Goal: Information Seeking & Learning: Learn about a topic

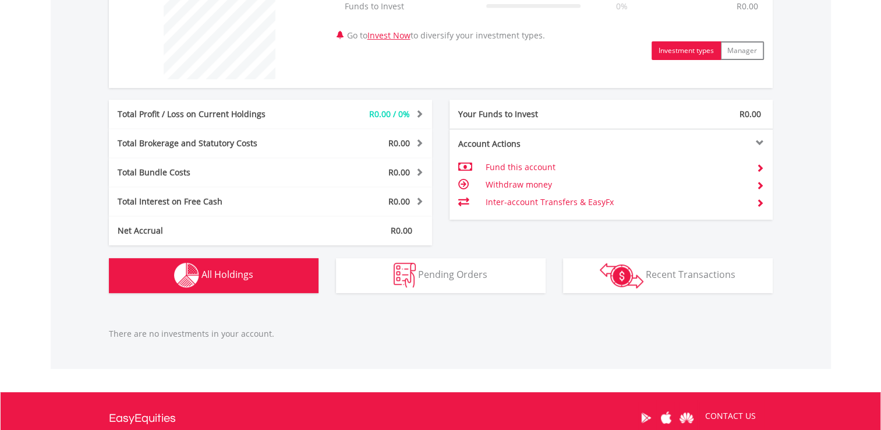
scroll to position [614, 0]
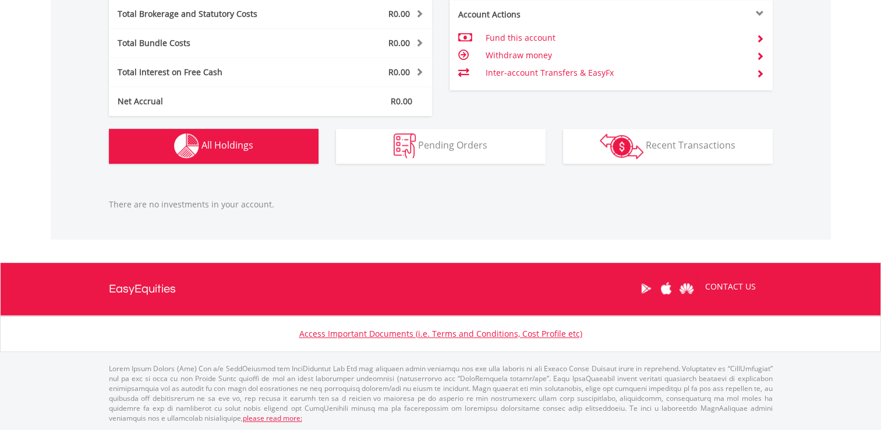
click at [240, 150] on span "All Holdings" at bounding box center [227, 145] width 52 height 13
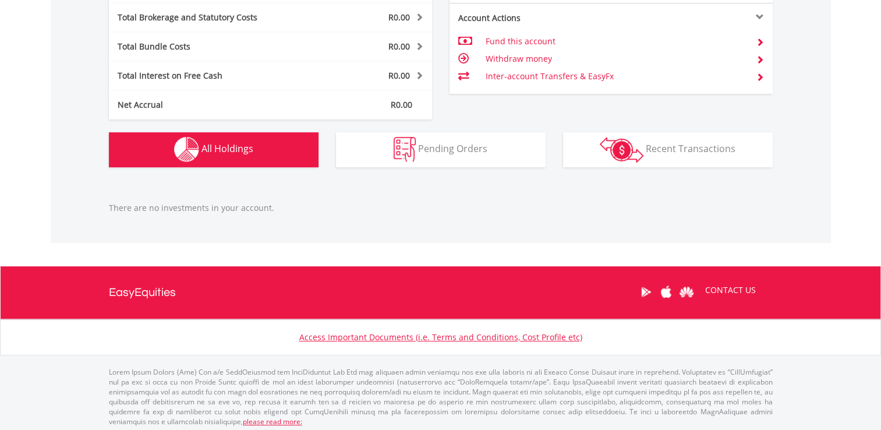
scroll to position [611, 0]
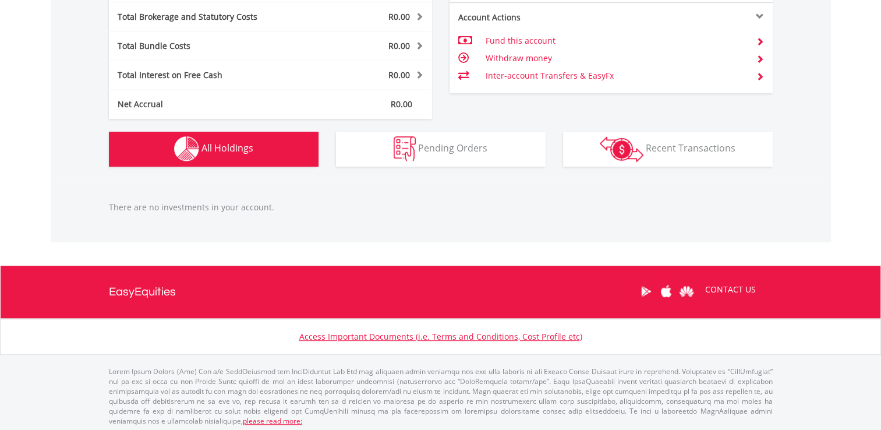
click at [186, 149] on img "button" at bounding box center [186, 148] width 25 height 25
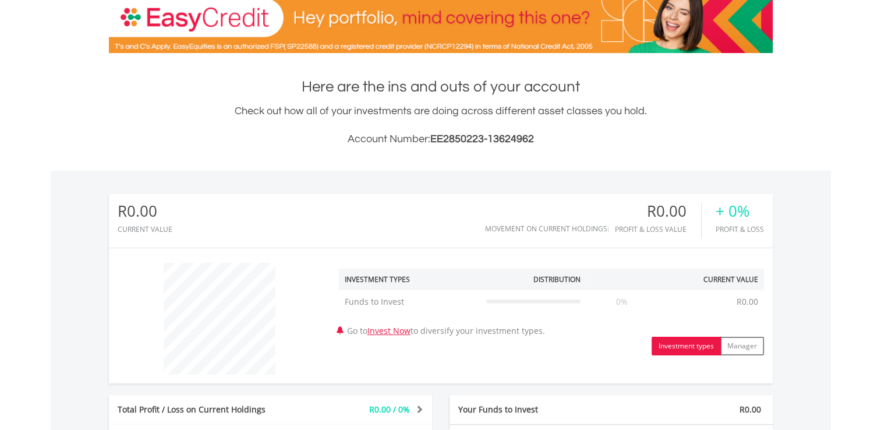
scroll to position [0, 0]
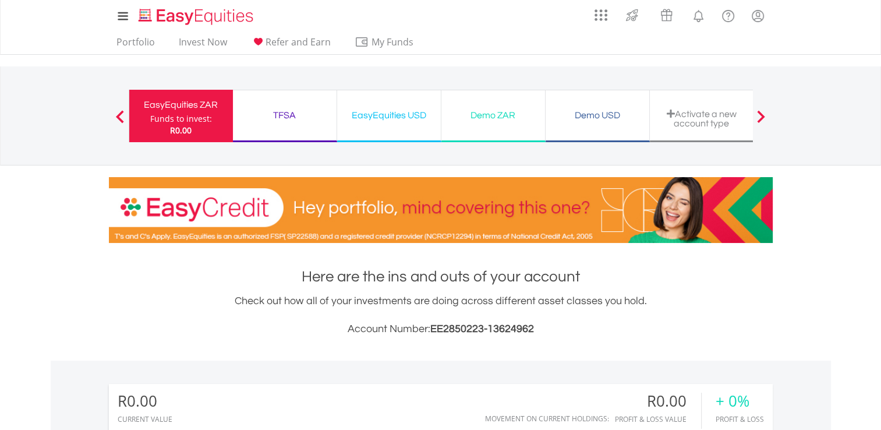
click at [529, 123] on div "Demo ZAR Funds to invest: R0.00" at bounding box center [493, 116] width 104 height 52
click at [464, 120] on div "Demo ZAR" at bounding box center [493, 115] width 90 height 16
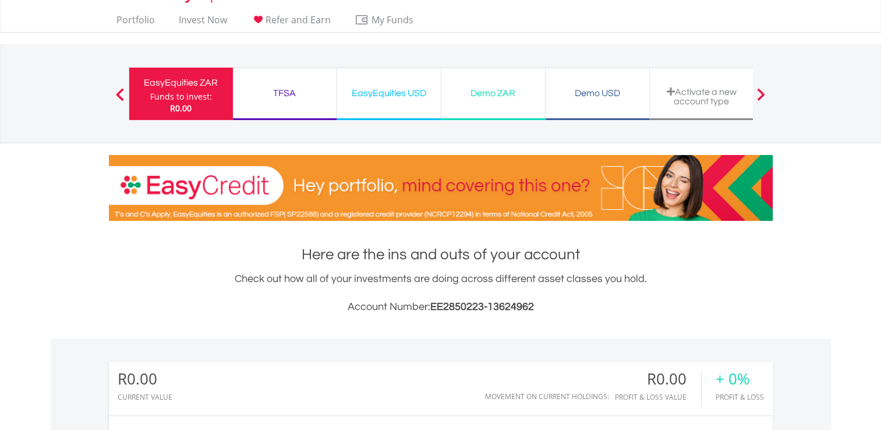
click at [506, 112] on div "Demo ZAR Funds to invest: R0.00" at bounding box center [493, 94] width 104 height 52
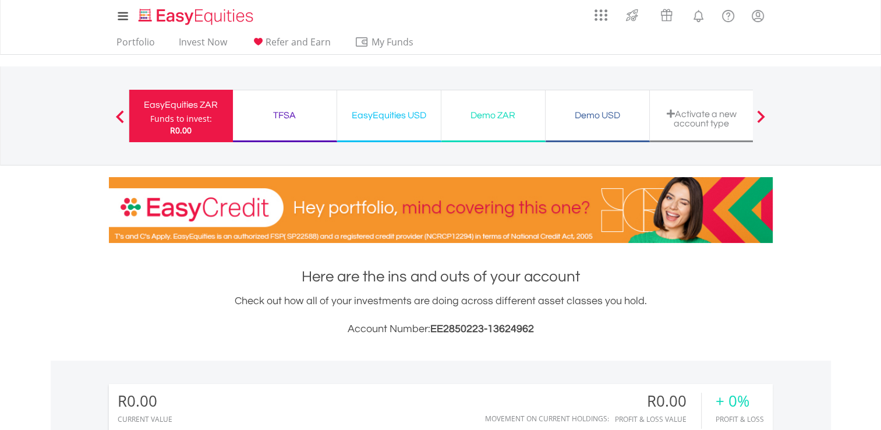
click at [506, 112] on div "Demo ZAR" at bounding box center [493, 115] width 90 height 16
click at [498, 111] on div "Demo ZAR" at bounding box center [493, 115] width 90 height 16
click at [504, 122] on div "Demo ZAR" at bounding box center [493, 115] width 90 height 16
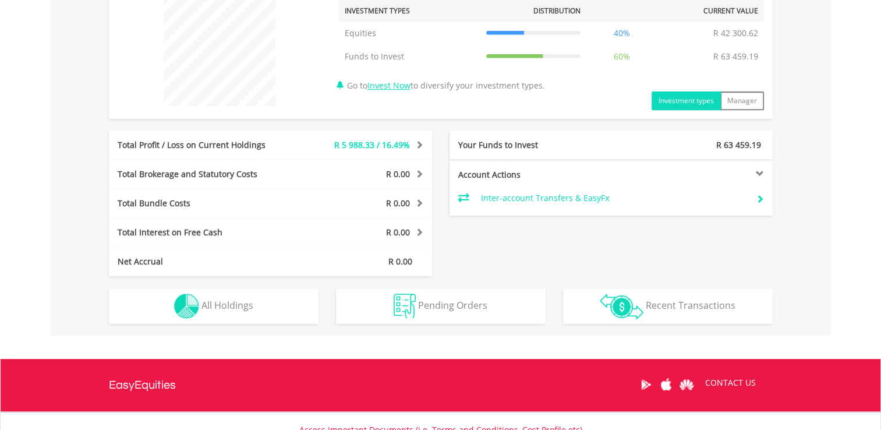
scroll to position [554, 0]
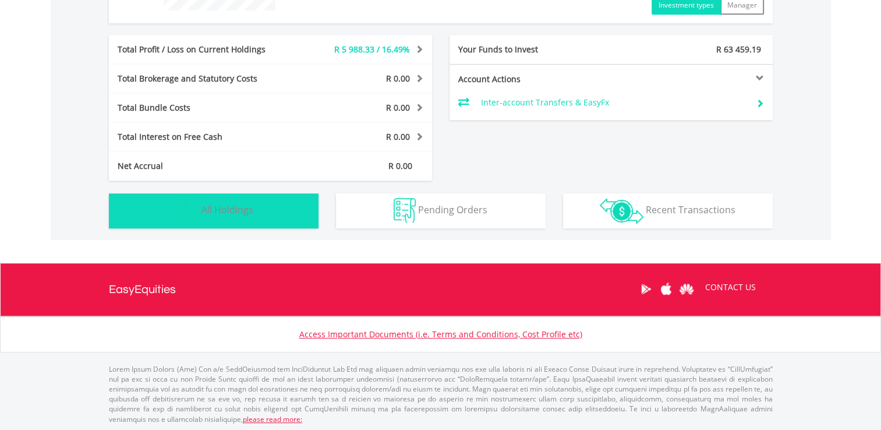
click at [226, 210] on span "All Holdings" at bounding box center [227, 209] width 52 height 13
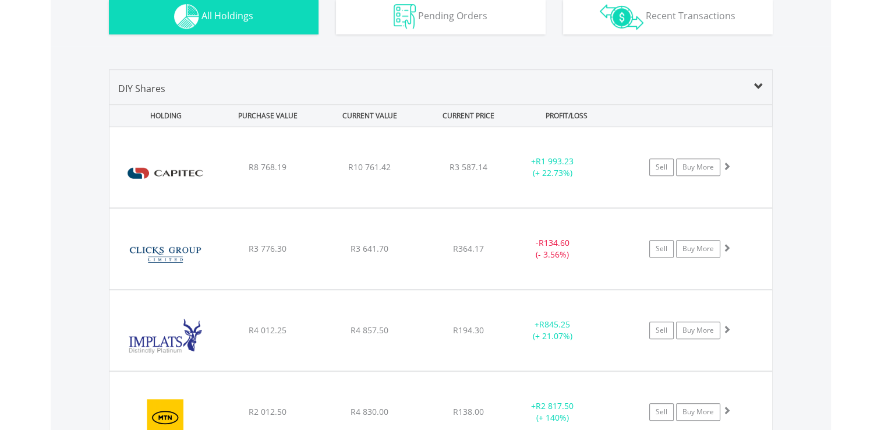
scroll to position [739, 0]
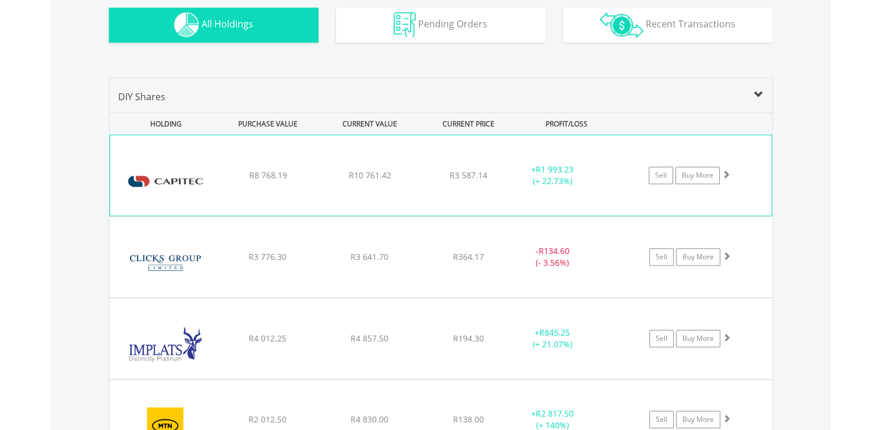
click at [161, 172] on img at bounding box center [166, 181] width 100 height 63
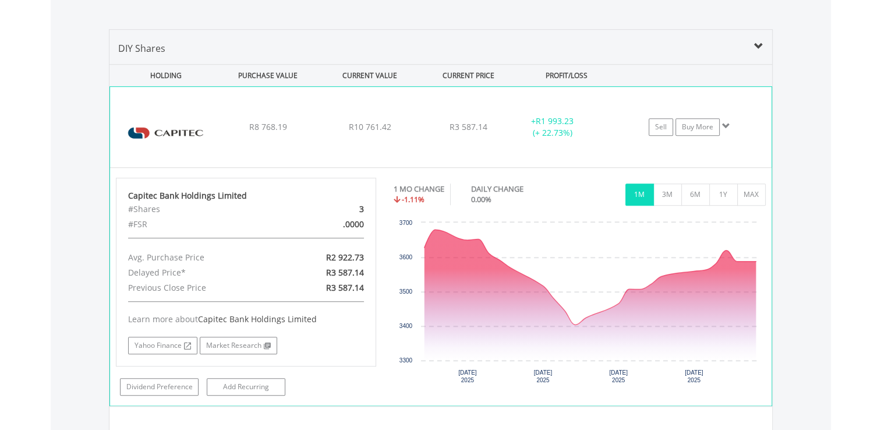
scroll to position [789, 0]
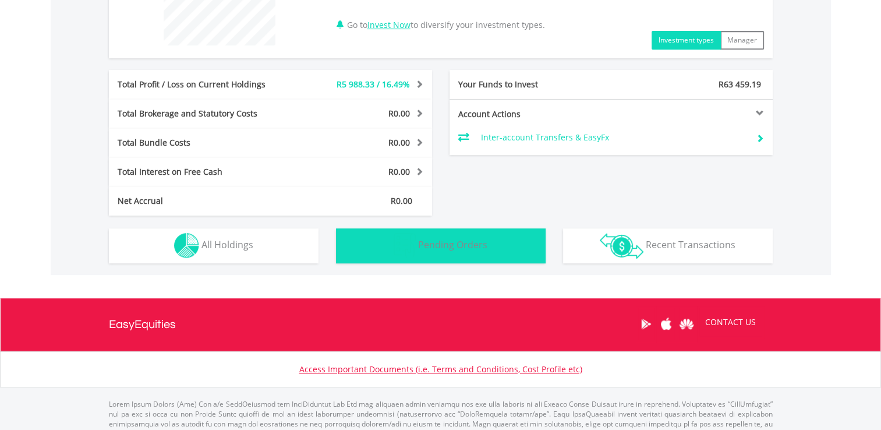
scroll to position [531, 0]
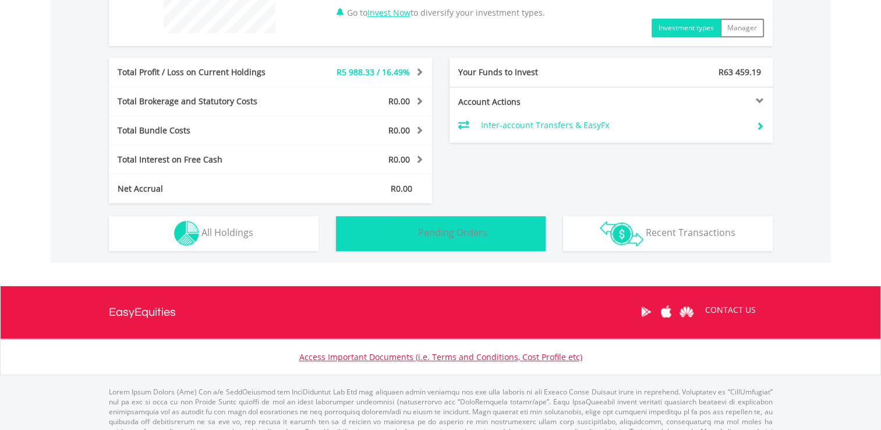
drag, startPoint x: 478, startPoint y: 250, endPoint x: 245, endPoint y: 228, distance: 234.6
click at [245, 228] on div "Holdings All Holdings Pending Orders Pending Orders Transactions Recent Transac…" at bounding box center [440, 227] width 681 height 48
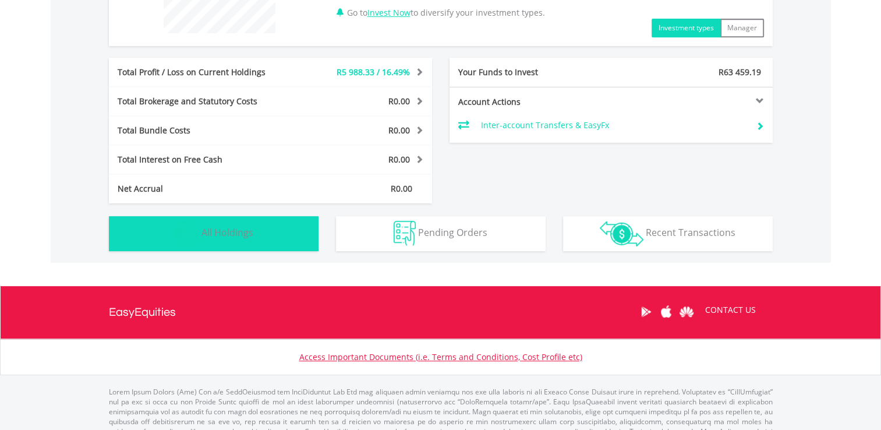
click at [245, 228] on span "All Holdings" at bounding box center [227, 232] width 52 height 13
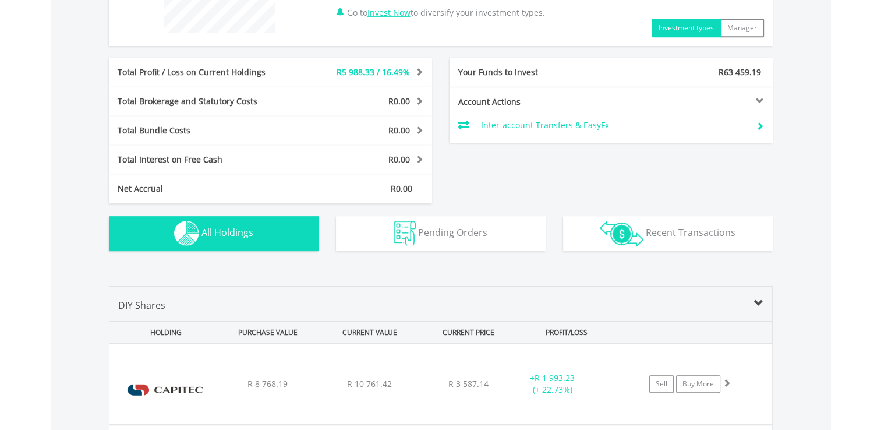
scroll to position [816, 0]
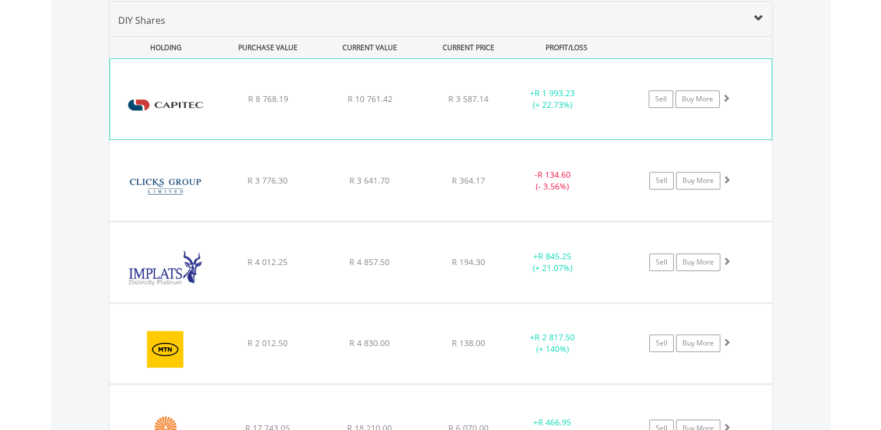
click at [186, 115] on img at bounding box center [166, 104] width 100 height 63
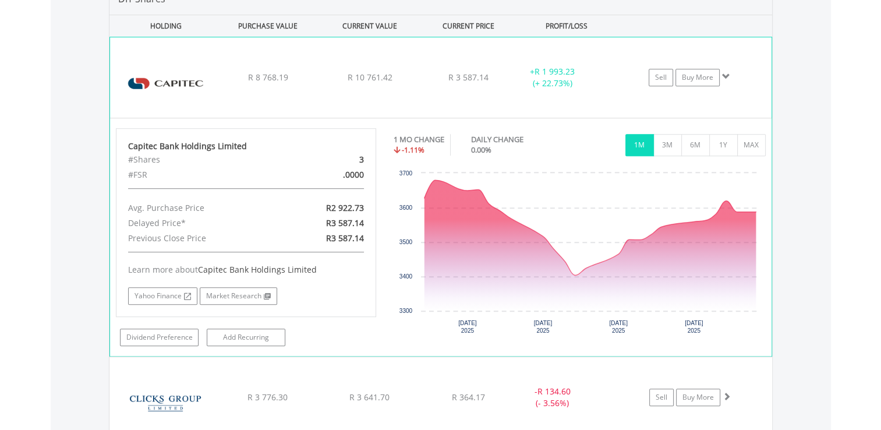
scroll to position [838, 0]
click at [171, 66] on img at bounding box center [166, 82] width 100 height 63
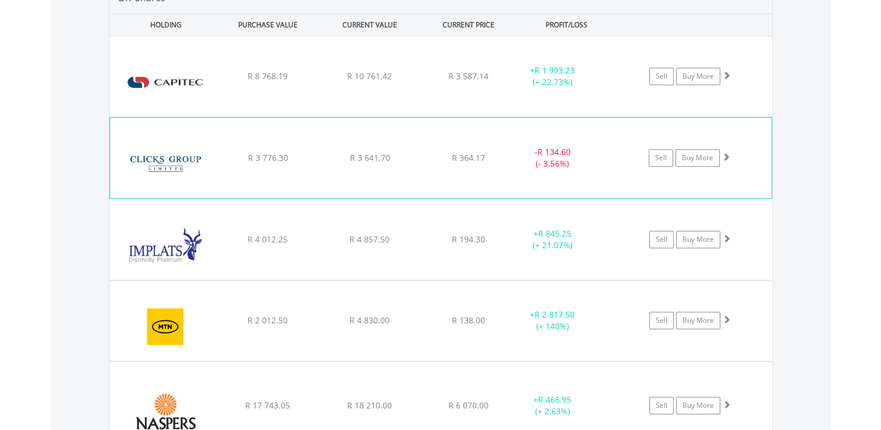
click at [154, 136] on img at bounding box center [166, 163] width 100 height 63
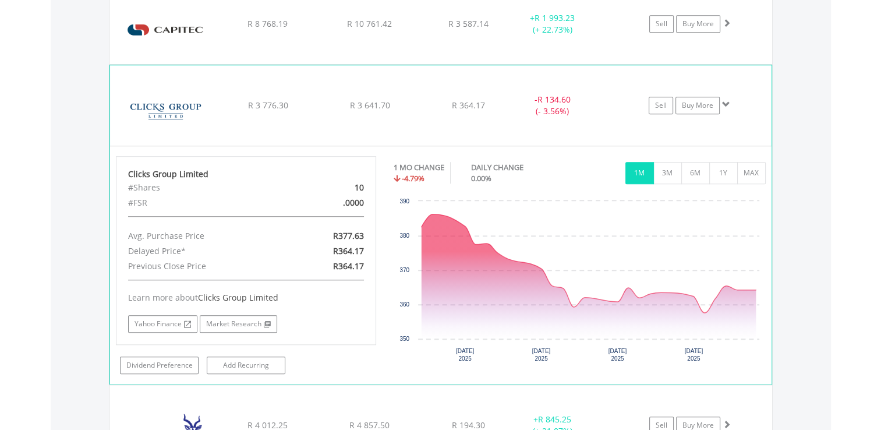
scroll to position [892, 0]
click at [155, 121] on img at bounding box center [166, 110] width 100 height 63
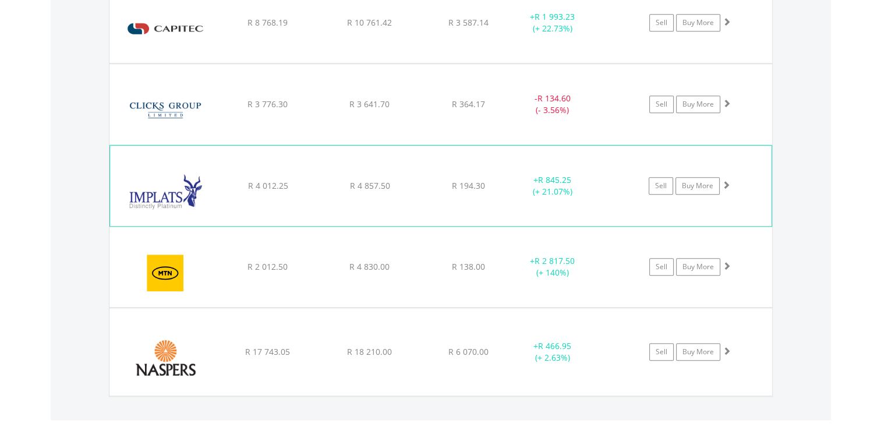
click at [144, 199] on img at bounding box center [166, 191] width 100 height 63
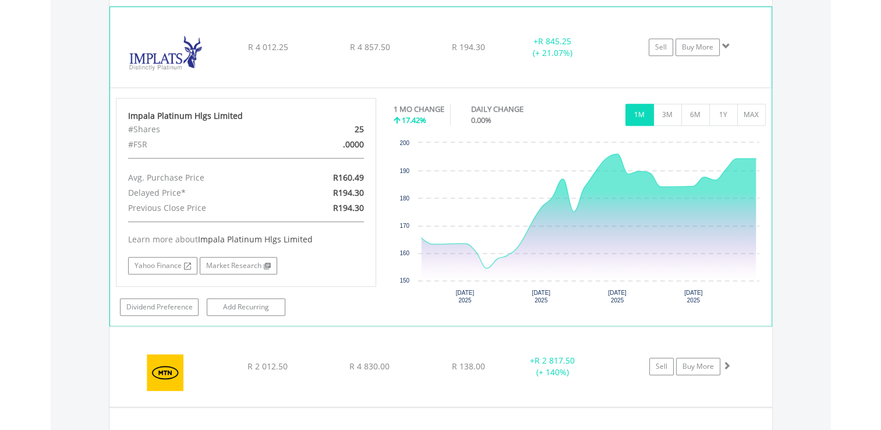
scroll to position [1035, 0]
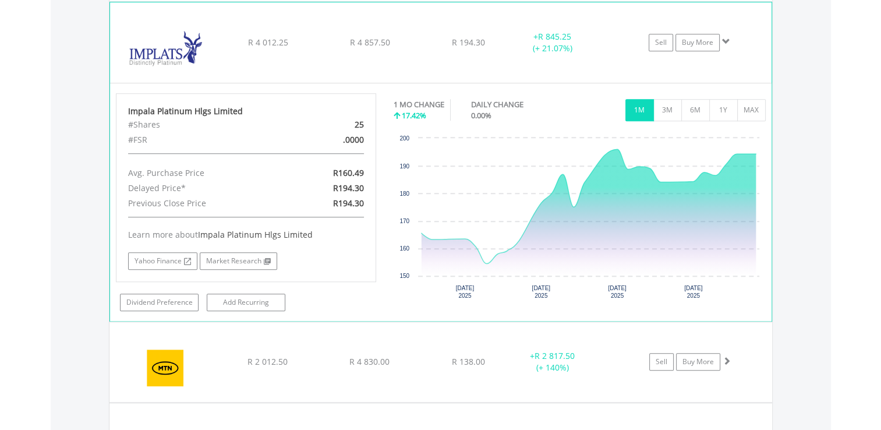
click at [160, 42] on img at bounding box center [166, 48] width 100 height 63
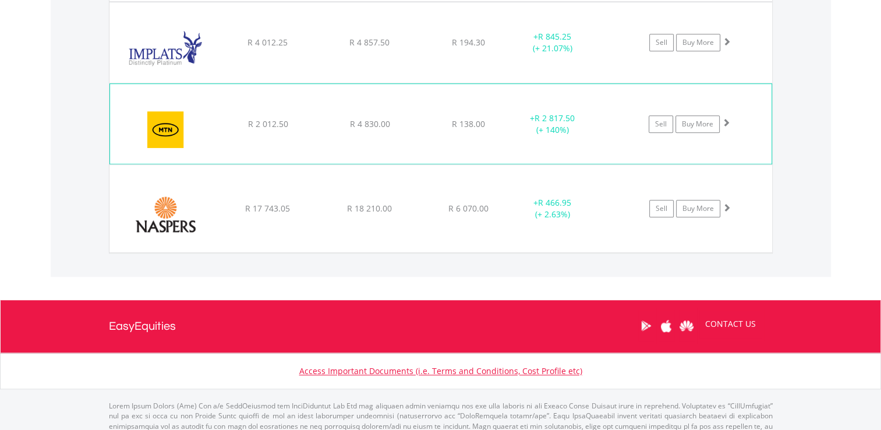
click at [162, 119] on img at bounding box center [166, 129] width 100 height 62
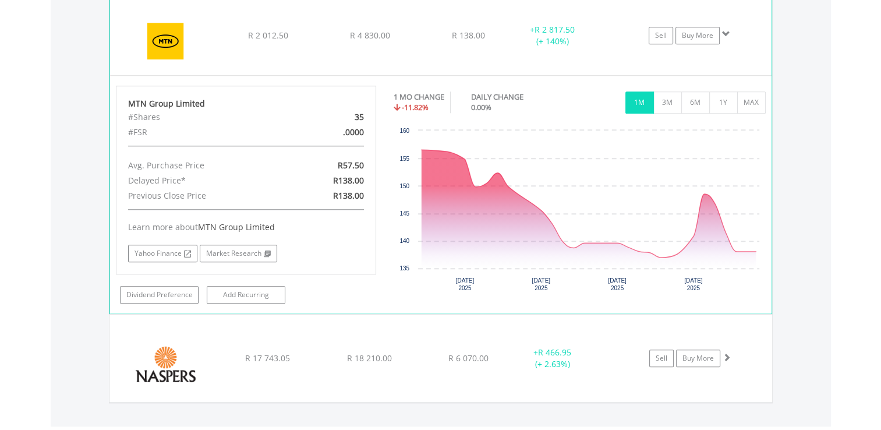
scroll to position [1129, 0]
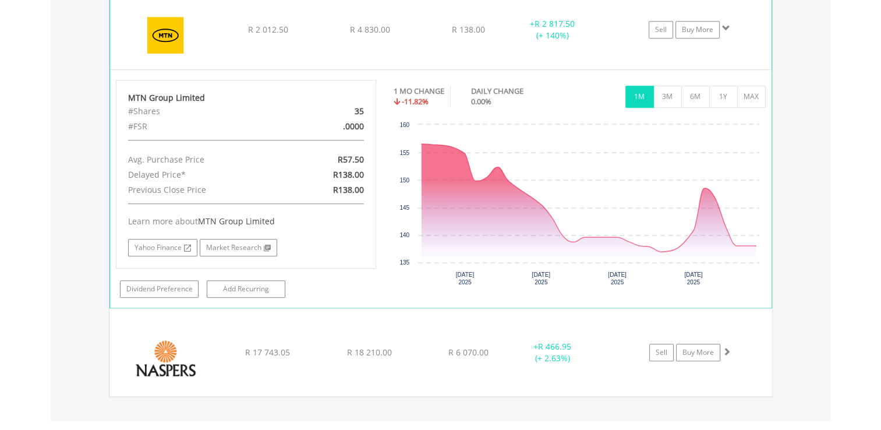
click at [149, 34] on img at bounding box center [166, 35] width 100 height 62
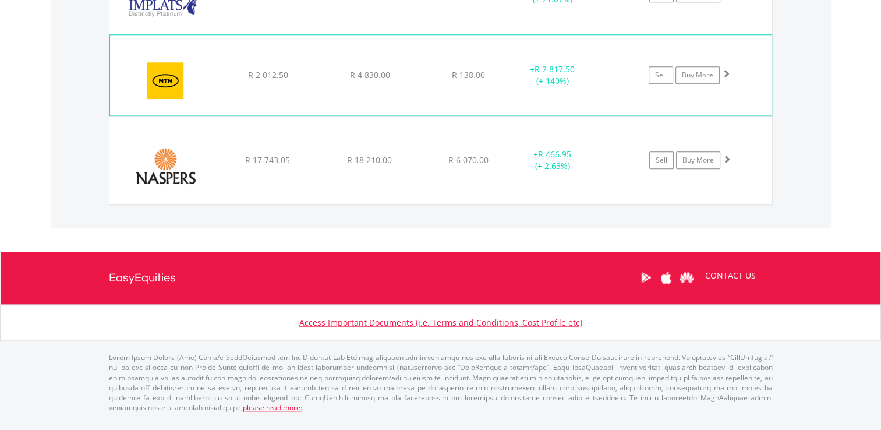
scroll to position [1071, 0]
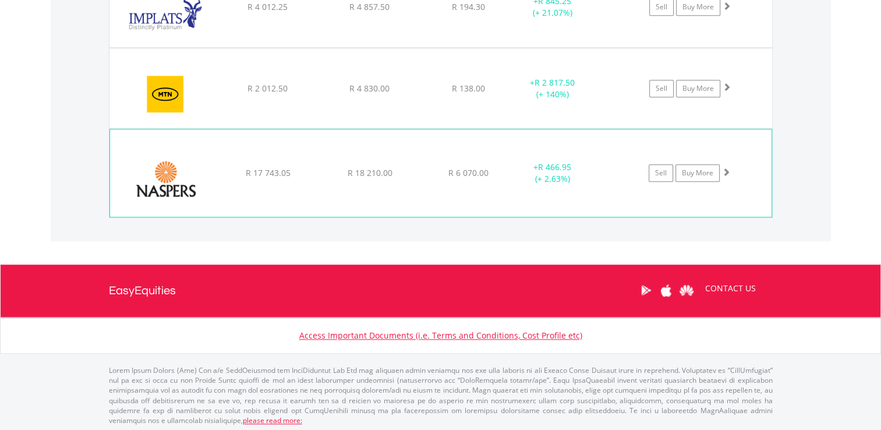
click at [154, 180] on img at bounding box center [166, 179] width 100 height 70
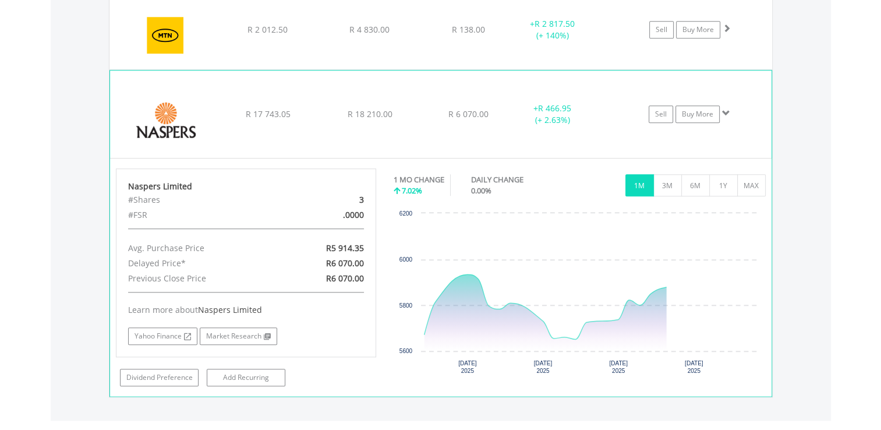
scroll to position [1209, 0]
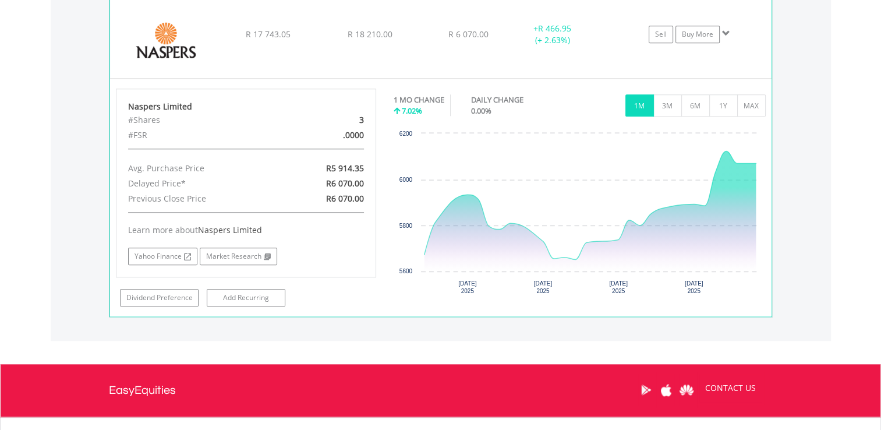
click at [154, 52] on img at bounding box center [166, 40] width 100 height 70
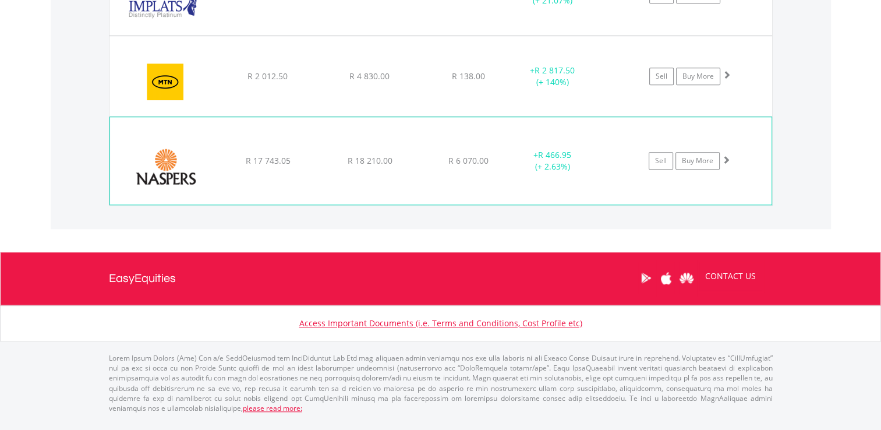
scroll to position [1071, 0]
